Goal: Transaction & Acquisition: Purchase product/service

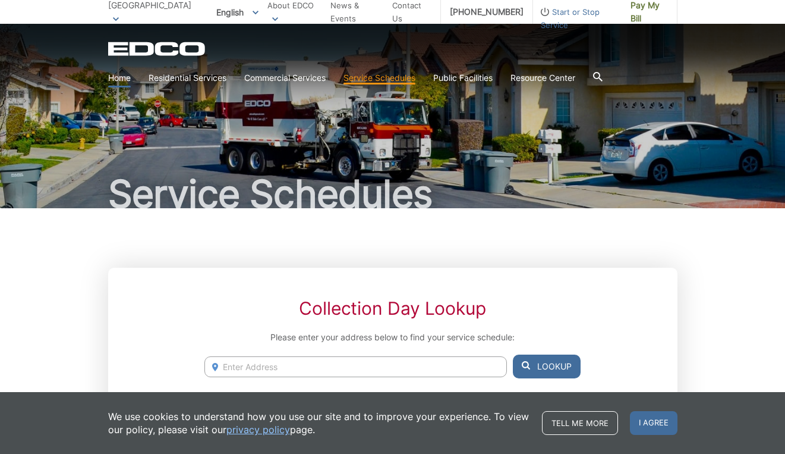
click at [115, 80] on link "Home" at bounding box center [119, 77] width 23 height 13
click at [116, 80] on link "Home" at bounding box center [119, 77] width 23 height 13
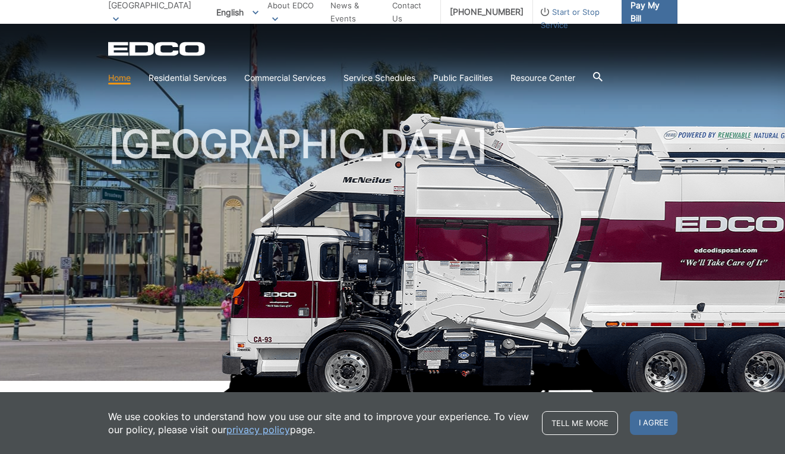
click at [631, 18] on span "Pay My Bill" at bounding box center [649, 12] width 37 height 26
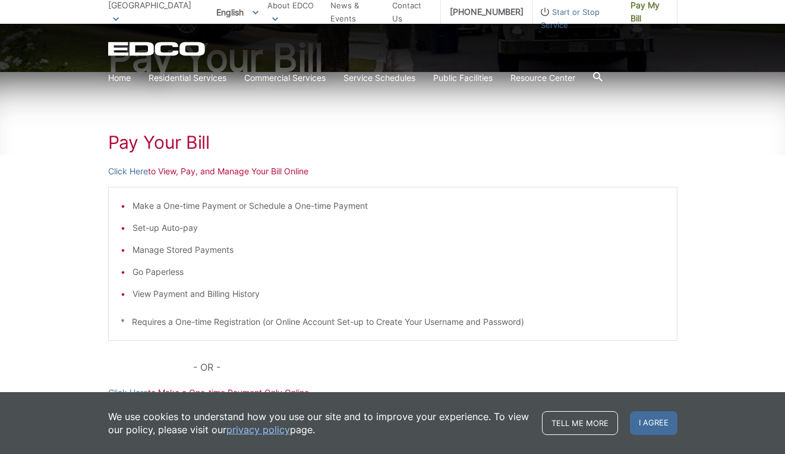
scroll to position [142, 0]
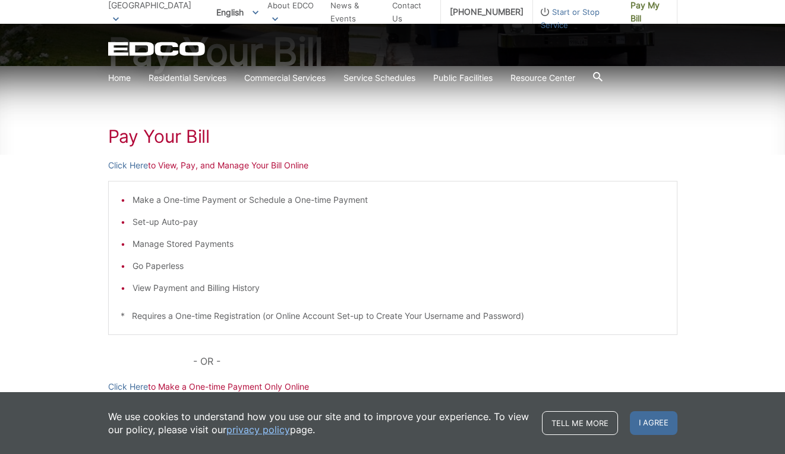
click at [286, 166] on p "Click Here to View, Pay, and Manage Your Bill Online" at bounding box center [392, 165] width 569 height 13
click at [247, 168] on p "Click Here to View, Pay, and Manage Your Bill Online" at bounding box center [392, 165] width 569 height 13
click at [138, 165] on link "Click Here" at bounding box center [128, 165] width 40 height 13
